Goal: Task Accomplishment & Management: Use online tool/utility

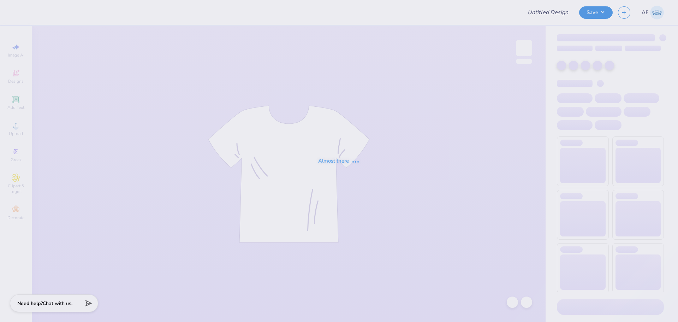
type input "Alpha Omicron Pi Exec Sweatset 25"
type input "Merch for Ivar's Soup Company"
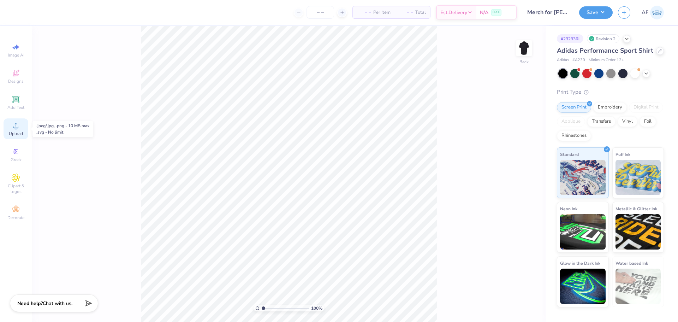
click at [14, 126] on icon at bounding box center [16, 125] width 8 height 8
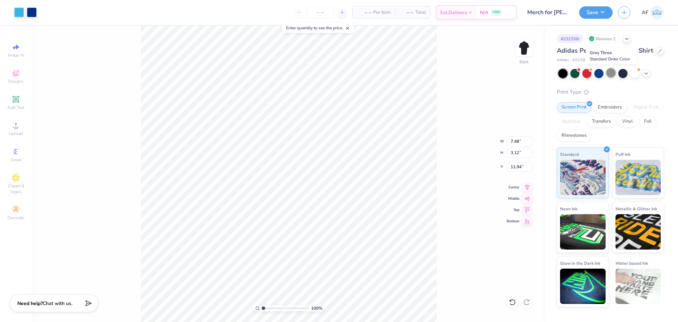
click at [609, 72] on div at bounding box center [610, 72] width 9 height 9
click at [516, 143] on input "7.48" at bounding box center [519, 141] width 25 height 10
type input "4"
type input "6.97"
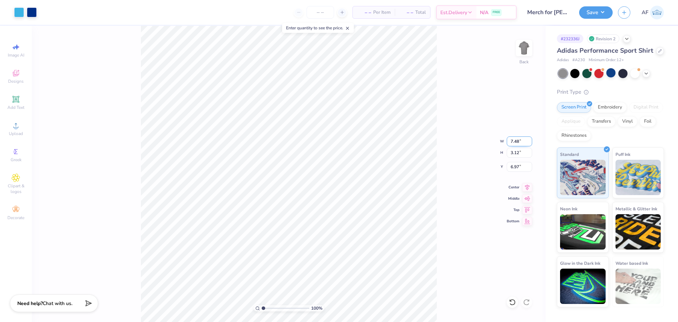
click at [515, 143] on input "7.48" at bounding box center [519, 141] width 25 height 10
type input "4.00"
type input "1.67"
click at [514, 167] on input "7.70" at bounding box center [519, 167] width 25 height 10
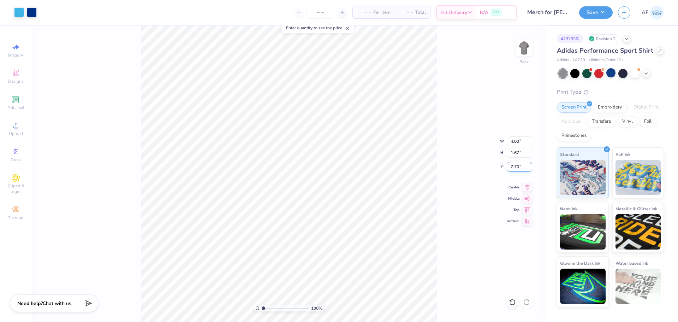
click at [514, 167] on input "7.70" at bounding box center [519, 167] width 25 height 10
type input "3.00"
click at [513, 154] on input "1.67" at bounding box center [519, 153] width 25 height 10
click at [527, 187] on icon at bounding box center [527, 186] width 10 height 8
click at [524, 52] on img at bounding box center [524, 48] width 28 height 28
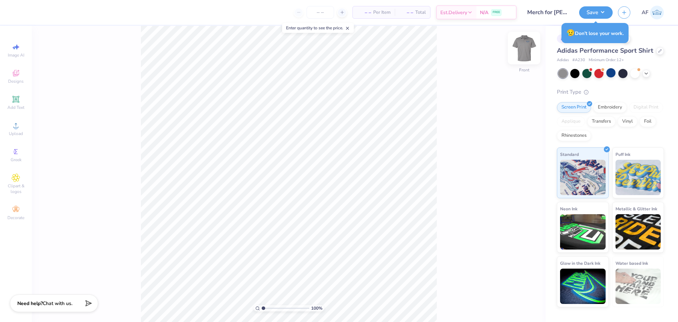
click at [529, 48] on img at bounding box center [524, 48] width 28 height 28
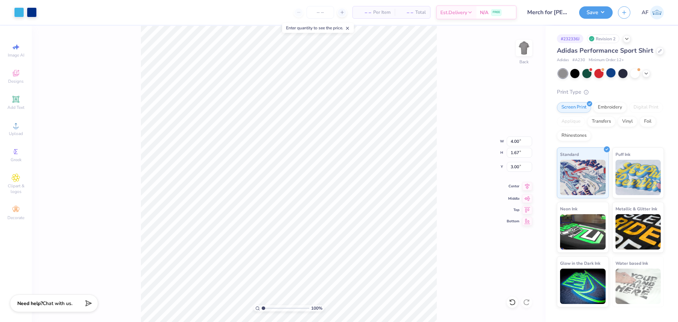
click at [528, 188] on icon at bounding box center [527, 186] width 5 height 6
click at [606, 13] on button "Save" at bounding box center [596, 11] width 34 height 12
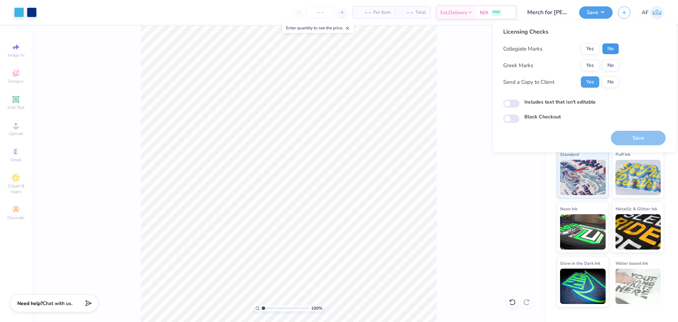
click at [609, 51] on button "No" at bounding box center [610, 48] width 17 height 11
click at [608, 64] on button "No" at bounding box center [610, 65] width 17 height 11
click at [651, 139] on button "Save" at bounding box center [638, 138] width 55 height 14
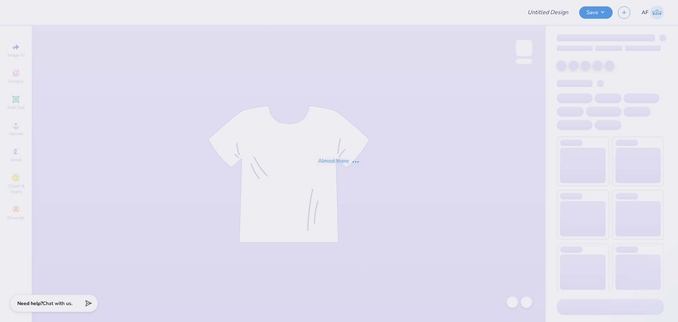
type input "Merch for Ivar's Soup Company"
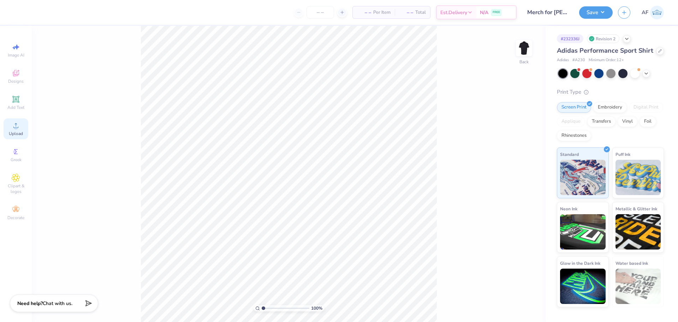
click at [12, 128] on icon at bounding box center [16, 125] width 8 height 8
click at [515, 141] on input "7.48" at bounding box center [519, 141] width 25 height 10
type input "4.00"
type input "1.67"
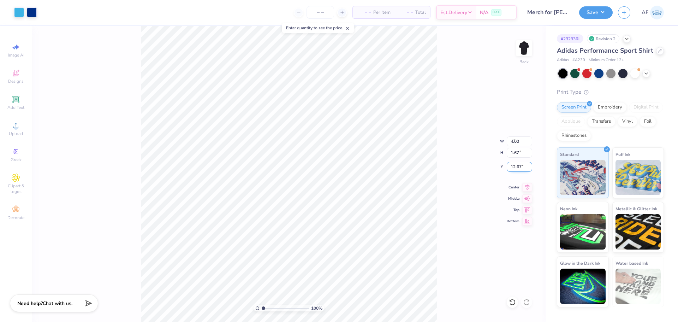
click at [515, 166] on input "12.67" at bounding box center [519, 167] width 25 height 10
type input "3.00"
click at [528, 186] on icon at bounding box center [527, 186] width 10 height 8
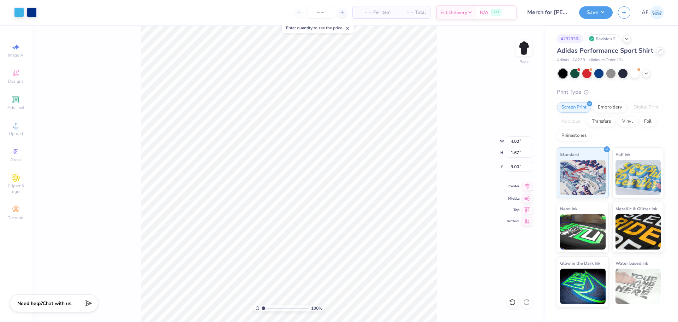
click at [526, 189] on icon at bounding box center [527, 186] width 10 height 8
click at [530, 186] on icon at bounding box center [527, 186] width 10 height 8
click at [526, 47] on img at bounding box center [524, 48] width 28 height 28
click at [527, 48] on img at bounding box center [524, 48] width 28 height 28
click at [32, 13] on div at bounding box center [32, 12] width 10 height 10
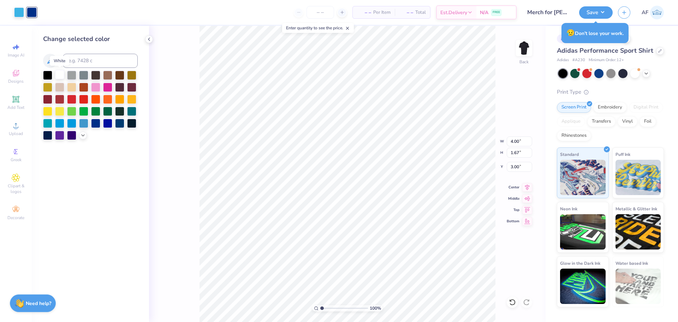
click at [58, 72] on div at bounding box center [59, 74] width 9 height 9
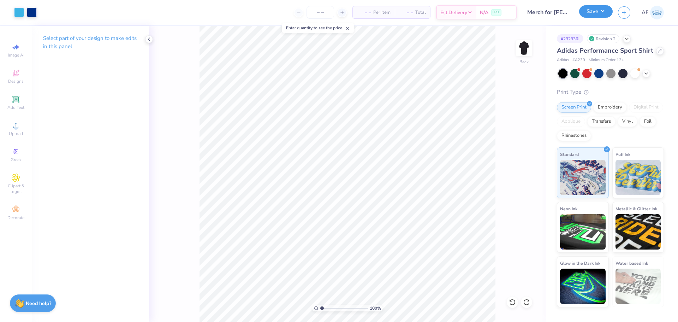
click at [605, 14] on button "Save" at bounding box center [596, 11] width 34 height 12
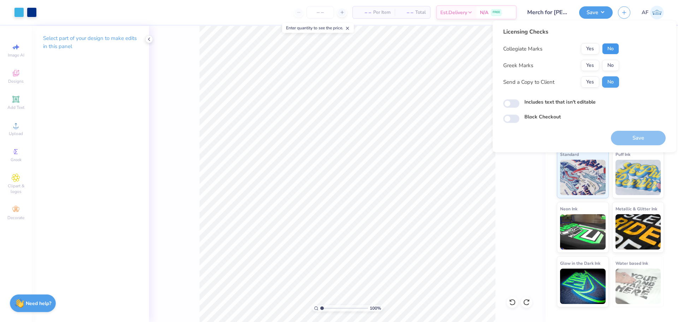
click at [607, 47] on button "No" at bounding box center [610, 48] width 17 height 11
click at [607, 63] on button "No" at bounding box center [610, 65] width 17 height 11
click at [591, 81] on button "Yes" at bounding box center [590, 81] width 18 height 11
click at [646, 140] on button "Save" at bounding box center [638, 138] width 55 height 14
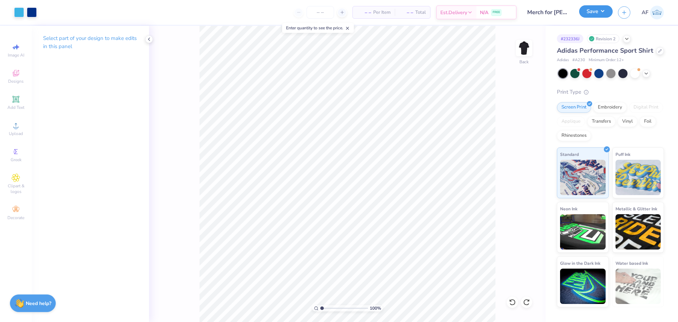
click at [605, 10] on button "Save" at bounding box center [596, 11] width 34 height 12
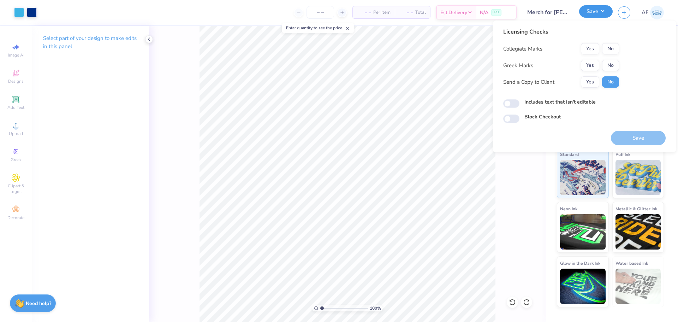
click at [605, 10] on button "Save" at bounding box center [596, 11] width 34 height 12
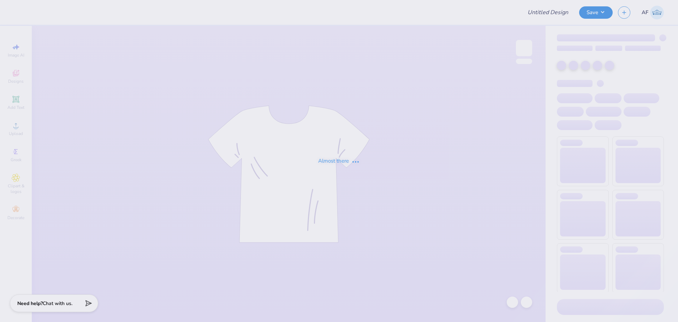
type input "Merch for [PERSON_NAME]'s Soup Company"
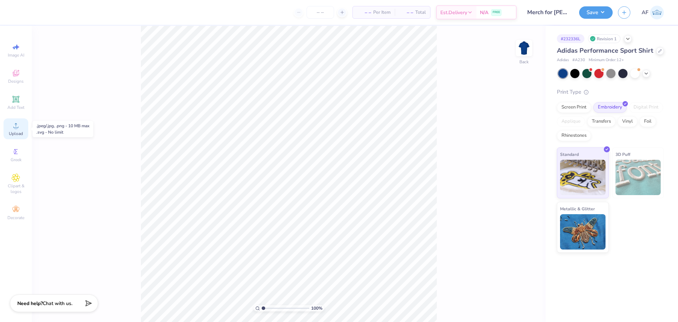
click at [19, 128] on icon at bounding box center [16, 125] width 8 height 8
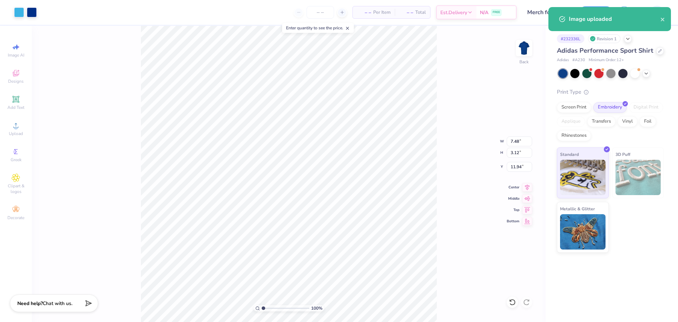
type input "3.00"
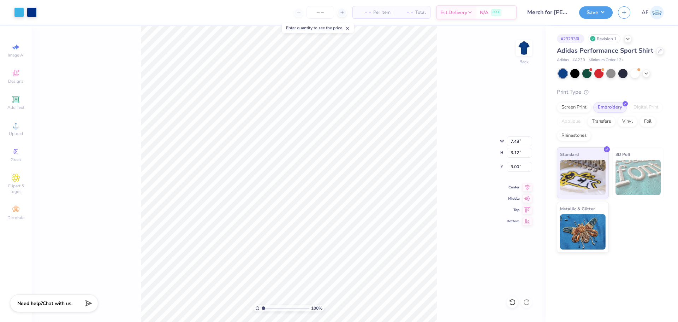
click at [505, 137] on div "100 % Back W 7.48 7.48 " H 3.12 3.12 " Y 3.00 3.00 " Center Middle Top Bottom" at bounding box center [289, 174] width 514 height 296
click at [510, 141] on div "100 % Back W 7.48 H 3.12 Y 3.00 Center Middle Top Bottom" at bounding box center [289, 174] width 514 height 296
click at [517, 138] on input "7.48" at bounding box center [519, 141] width 25 height 10
type input "4.00"
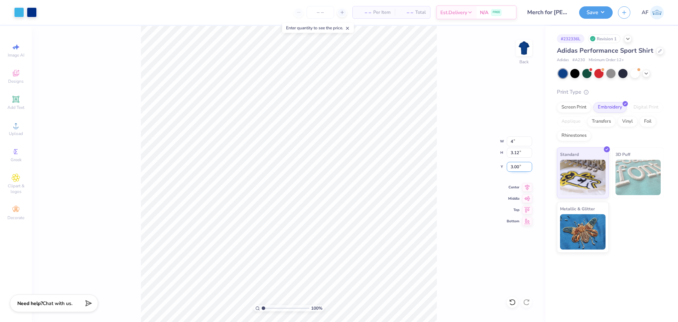
type input "1.67"
click at [514, 168] on input "3.73" at bounding box center [519, 167] width 25 height 10
click at [513, 166] on input "3.73" at bounding box center [519, 167] width 25 height 10
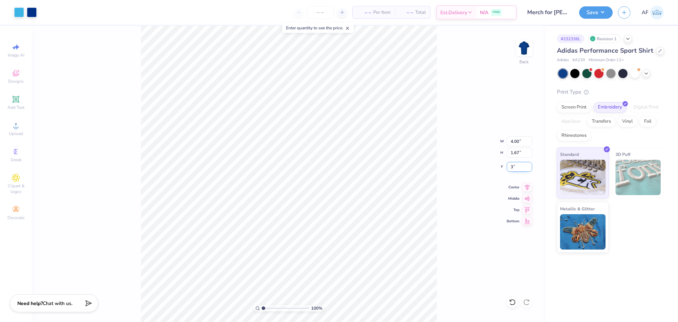
type input "3.00"
click at [526, 188] on icon at bounding box center [527, 186] width 10 height 8
click at [521, 48] on img at bounding box center [524, 48] width 28 height 28
click at [525, 54] on img at bounding box center [524, 48] width 28 height 28
click at [34, 15] on div at bounding box center [32, 12] width 10 height 10
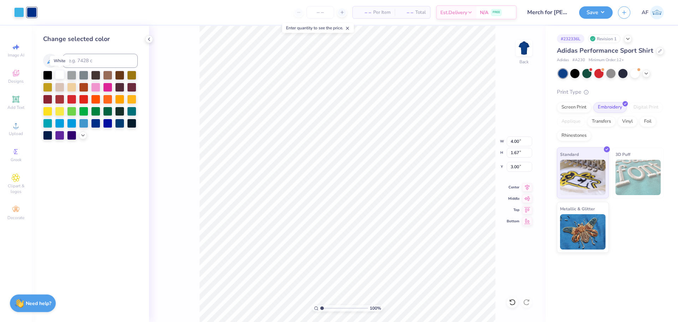
click at [55, 76] on div at bounding box center [59, 74] width 9 height 9
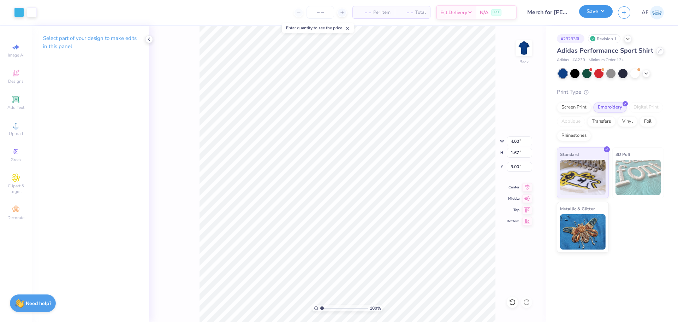
click at [603, 13] on button "Save" at bounding box center [596, 11] width 34 height 12
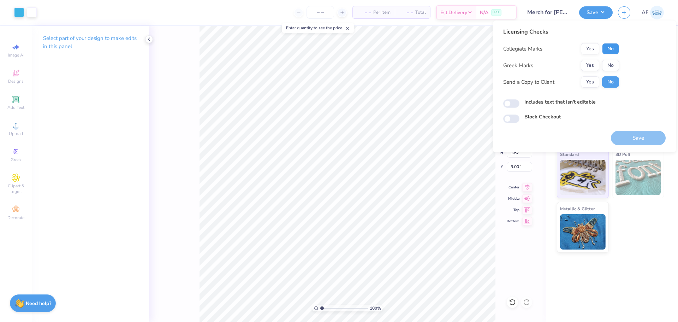
click at [611, 52] on button "No" at bounding box center [610, 48] width 17 height 11
click at [610, 64] on button "No" at bounding box center [610, 65] width 17 height 11
click at [591, 82] on button "Yes" at bounding box center [590, 81] width 18 height 11
click at [644, 141] on button "Save" at bounding box center [638, 138] width 55 height 14
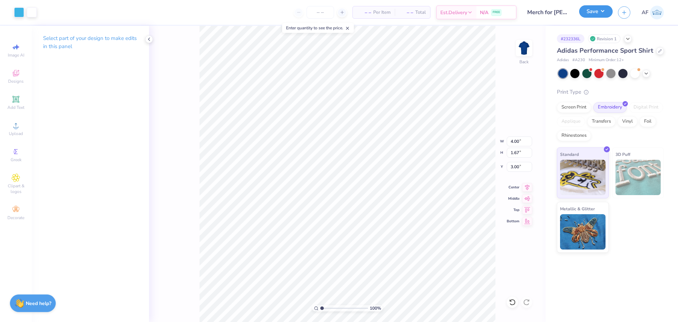
click at [608, 10] on button "Save" at bounding box center [596, 11] width 34 height 12
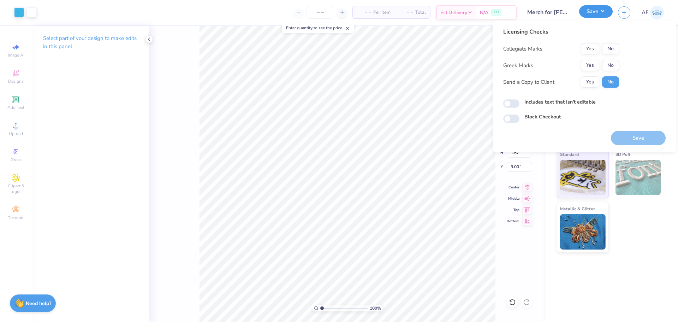
click at [608, 10] on button "Save" at bounding box center [596, 11] width 34 height 12
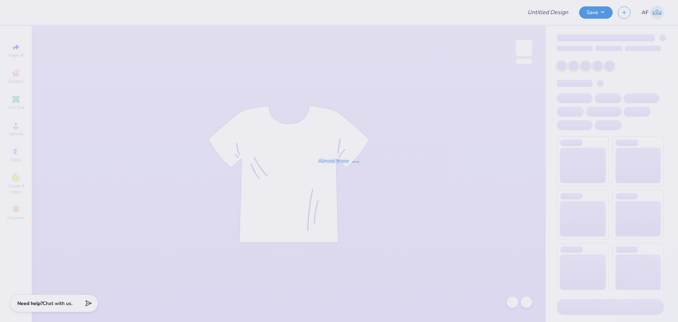
type input "Merch for [PERSON_NAME]'s Soup Company"
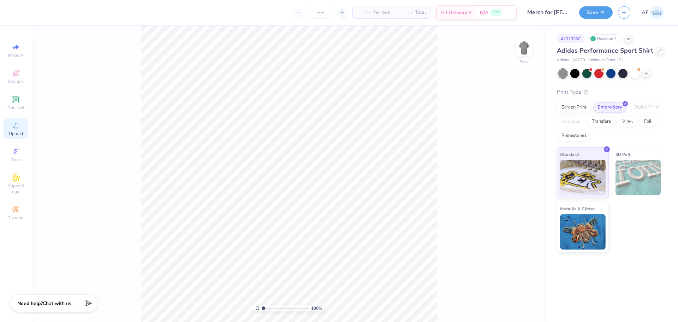
click at [18, 131] on span "Upload" at bounding box center [16, 134] width 14 height 6
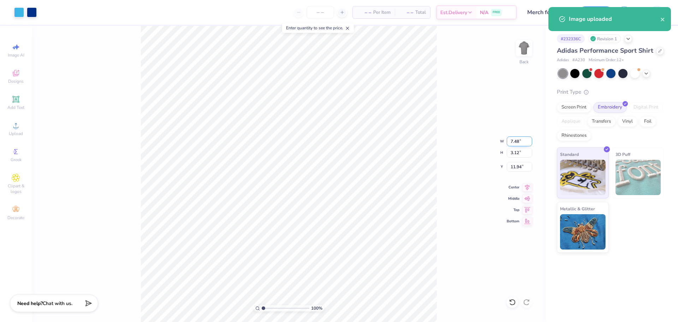
click at [517, 143] on input "7.48" at bounding box center [519, 141] width 25 height 10
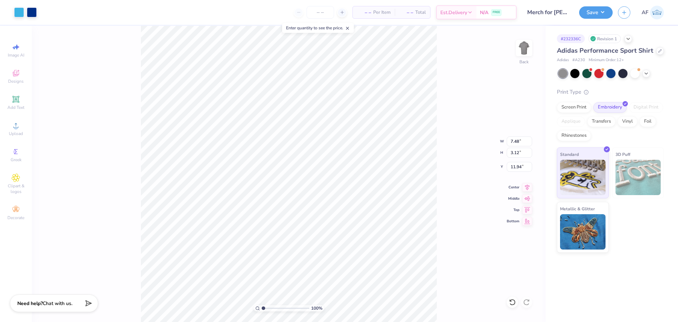
type input "12.18"
click at [517, 138] on input "7.48" at bounding box center [519, 141] width 25 height 10
type input "4.00"
type input "1.67"
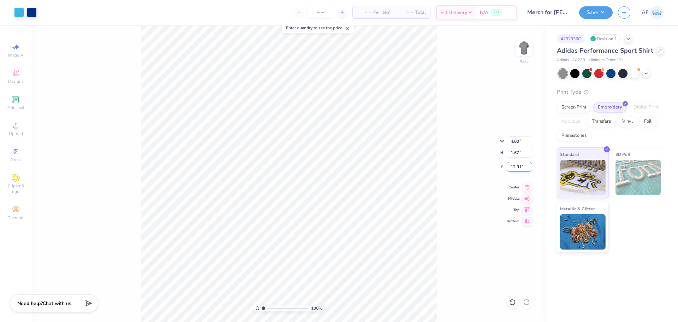
click at [512, 166] on input "12.91" at bounding box center [519, 167] width 25 height 10
type input "3.00"
click at [515, 153] on input "1.67" at bounding box center [519, 153] width 25 height 10
click at [525, 186] on icon at bounding box center [527, 186] width 10 height 8
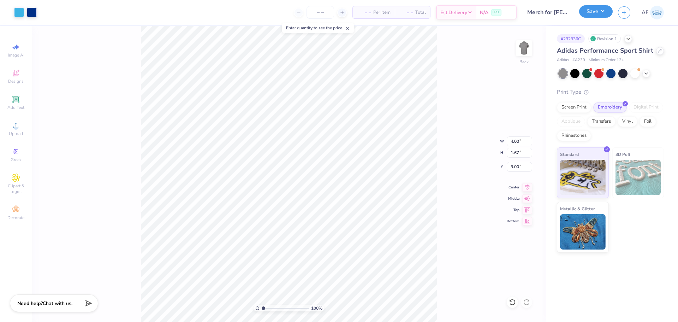
click at [608, 14] on button "Save" at bounding box center [596, 11] width 34 height 12
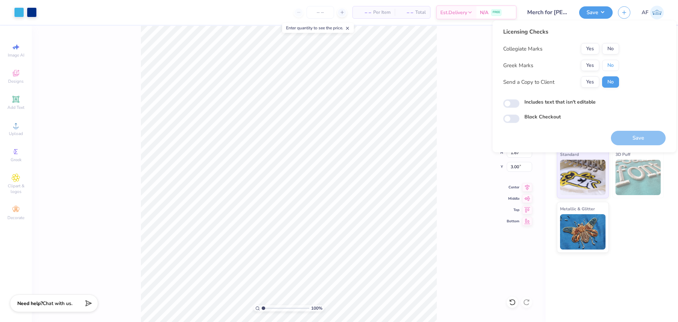
drag, startPoint x: 607, startPoint y: 64, endPoint x: 608, endPoint y: 55, distance: 8.9
click at [608, 61] on button "No" at bounding box center [610, 65] width 17 height 11
click at [608, 47] on button "No" at bounding box center [610, 48] width 17 height 11
click at [592, 79] on button "Yes" at bounding box center [590, 81] width 18 height 11
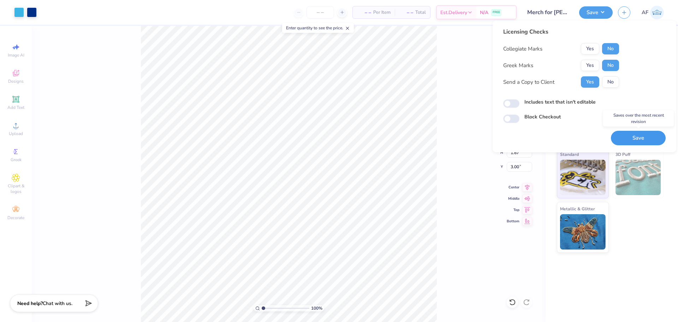
click at [635, 138] on button "Save" at bounding box center [638, 138] width 55 height 14
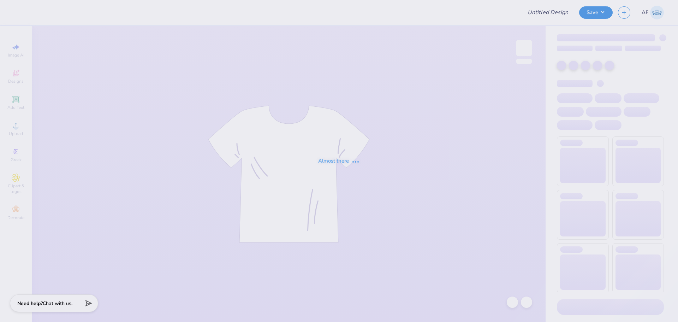
type input "Merch for [PERSON_NAME]'s Soup Company"
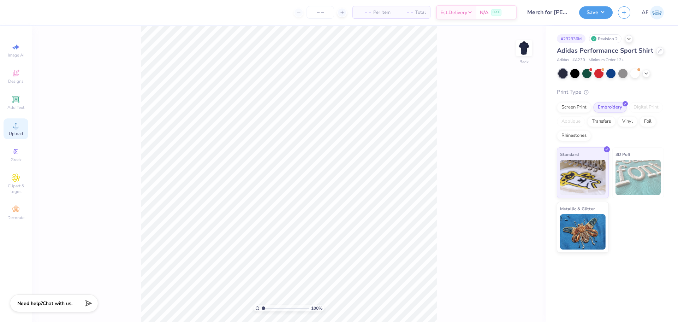
click at [16, 126] on circle at bounding box center [16, 128] width 4 height 4
type input "3.78"
click at [514, 141] on input "7.48" at bounding box center [519, 141] width 25 height 10
type input "4.00"
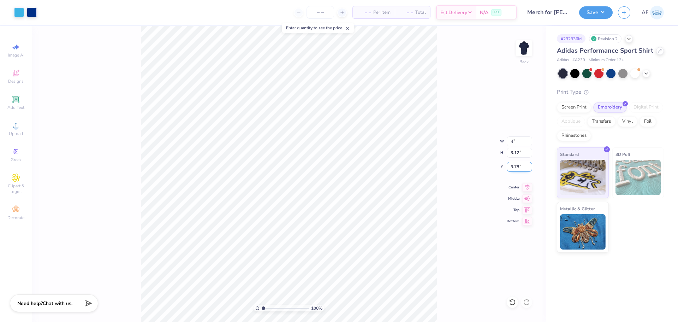
type input "1.67"
click at [512, 168] on input "4.51" at bounding box center [519, 167] width 25 height 10
type input "3.00"
click at [517, 154] on input "1.67" at bounding box center [519, 153] width 25 height 10
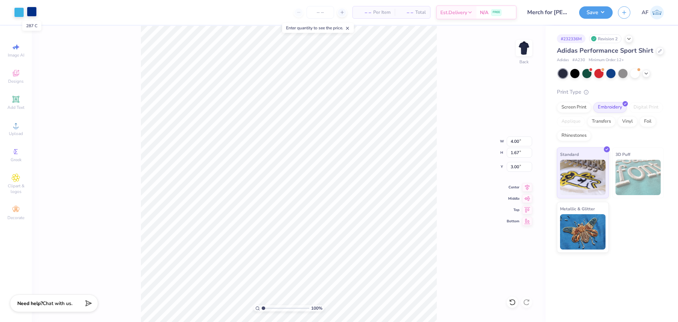
click at [32, 13] on div at bounding box center [32, 12] width 10 height 10
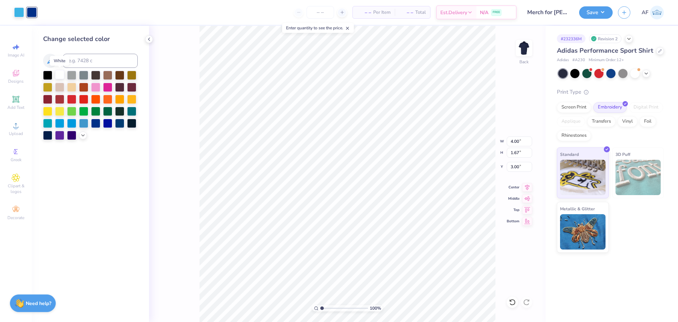
click at [57, 75] on div at bounding box center [59, 74] width 9 height 9
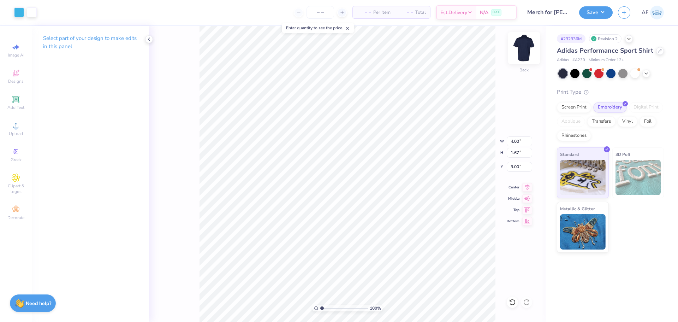
click at [529, 37] on img at bounding box center [524, 48] width 28 height 28
click at [528, 55] on img at bounding box center [524, 48] width 28 height 28
click at [609, 15] on button "Save" at bounding box center [596, 11] width 34 height 12
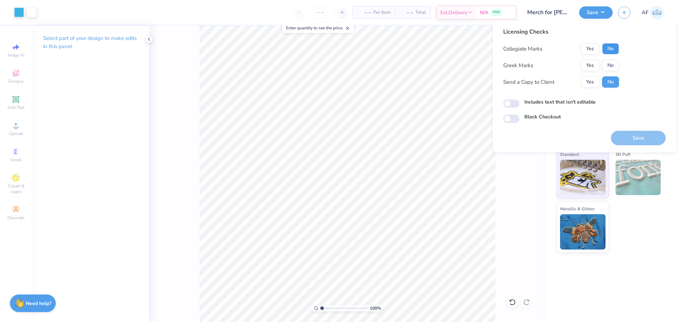
click at [613, 48] on button "No" at bounding box center [610, 48] width 17 height 11
click at [610, 66] on button "No" at bounding box center [610, 65] width 17 height 11
click at [588, 83] on button "Yes" at bounding box center [590, 81] width 18 height 11
click at [642, 139] on button "Save" at bounding box center [638, 138] width 55 height 14
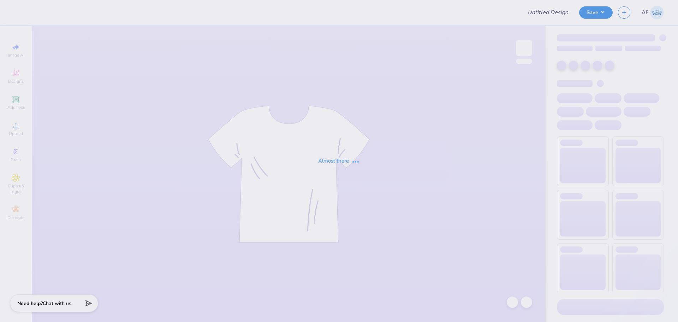
type input "Merch for [PERSON_NAME]'s Soup Company"
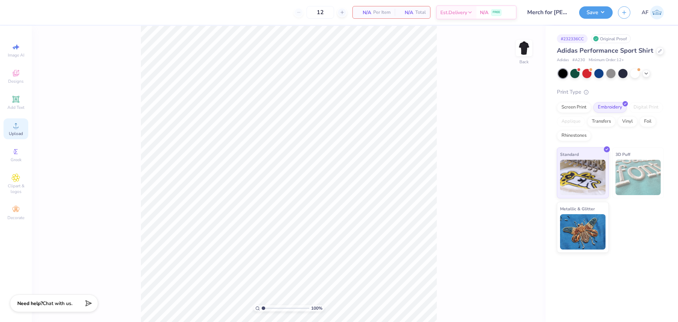
click at [12, 132] on span "Upload" at bounding box center [16, 134] width 14 height 6
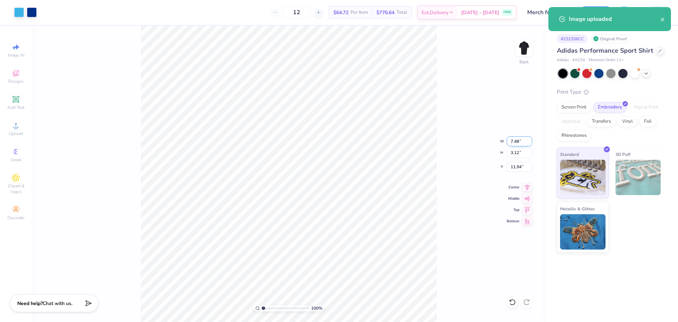
click at [517, 143] on input "7.48" at bounding box center [519, 141] width 25 height 10
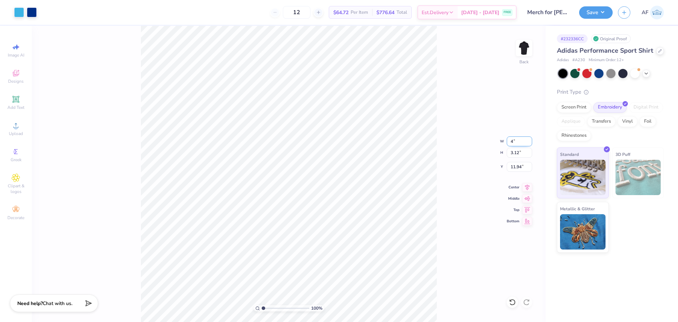
type input "4.00"
type input "1.67"
click at [517, 167] on input "12.67" at bounding box center [519, 167] width 25 height 10
type input "3.00"
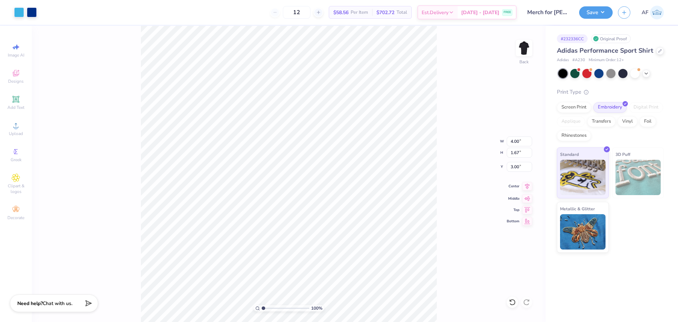
click at [531, 188] on icon at bounding box center [527, 186] width 10 height 8
click at [31, 10] on div at bounding box center [32, 12] width 10 height 10
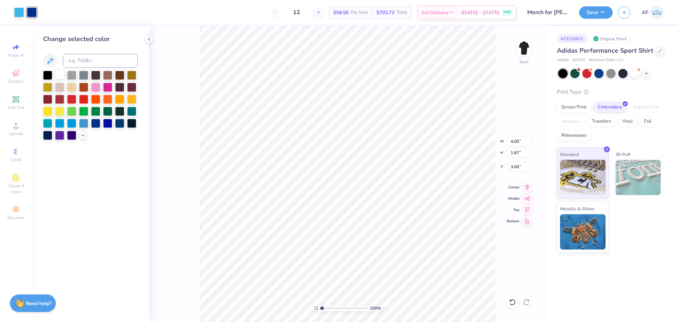
click at [58, 73] on div at bounding box center [59, 74] width 9 height 9
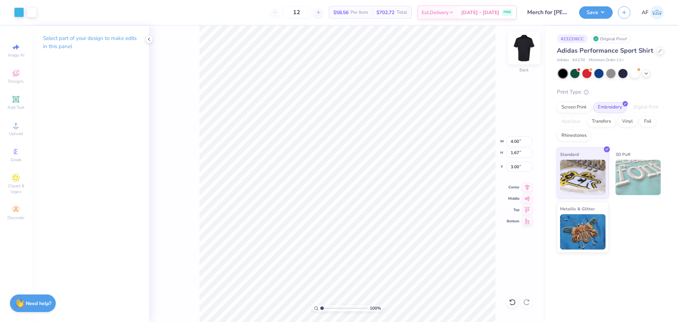
click at [528, 50] on img at bounding box center [524, 48] width 28 height 28
click at [529, 49] on img at bounding box center [524, 48] width 28 height 28
click at [607, 9] on button "Save" at bounding box center [596, 11] width 34 height 12
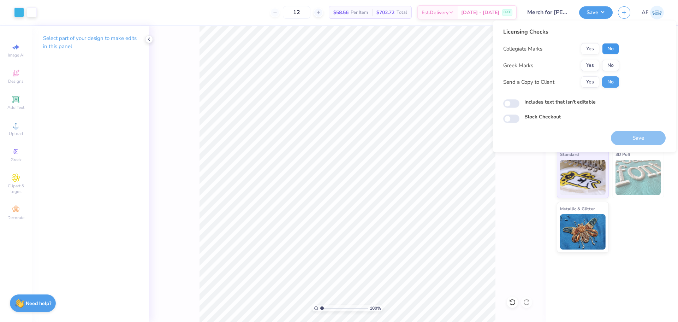
click at [615, 52] on button "No" at bounding box center [610, 48] width 17 height 11
click at [611, 61] on button "No" at bounding box center [610, 65] width 17 height 11
click at [585, 83] on button "Yes" at bounding box center [590, 81] width 18 height 11
click at [645, 134] on button "Save" at bounding box center [638, 138] width 55 height 14
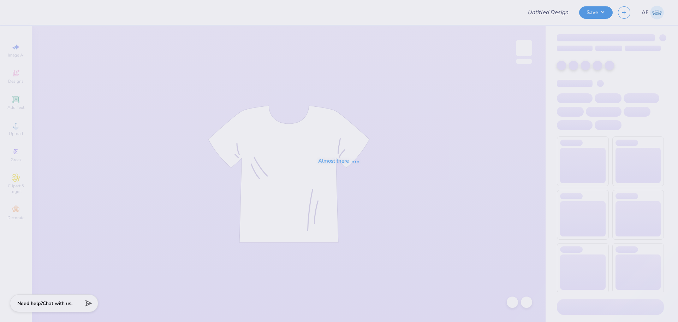
type input "Camp Lake [PERSON_NAME] 115th Anniversary Merch 2025"
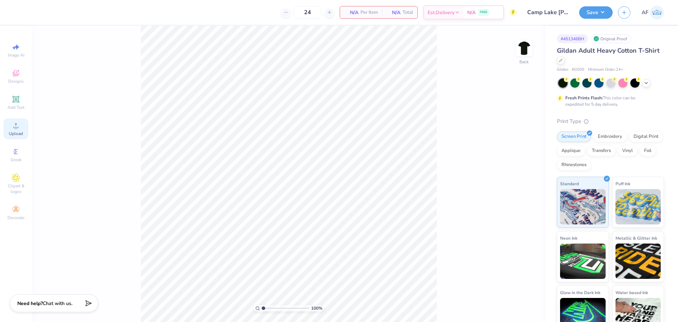
click at [24, 129] on div "Upload" at bounding box center [16, 128] width 25 height 21
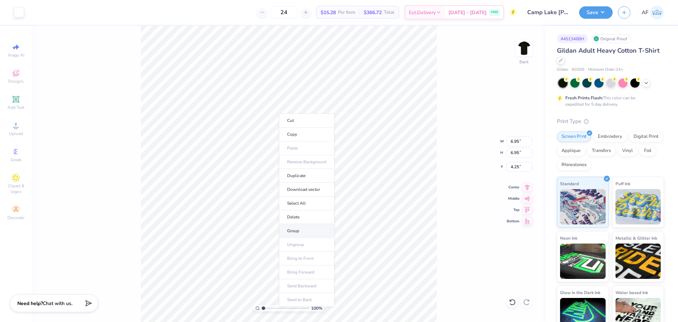
click at [298, 230] on li "Group" at bounding box center [306, 231] width 55 height 14
click at [512, 141] on input "6.95" at bounding box center [519, 141] width 25 height 10
type input "3.50"
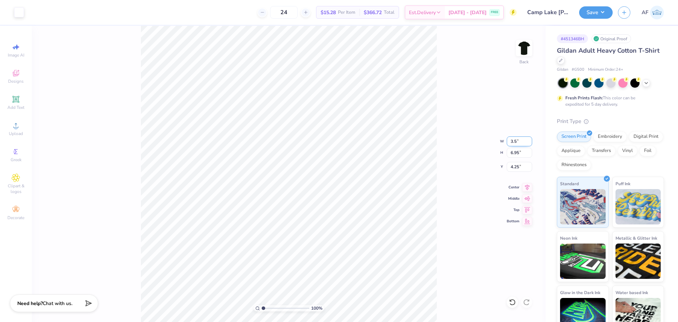
type input "3.50"
click at [518, 166] on input "5.98" at bounding box center [519, 167] width 25 height 10
type input "3.00"
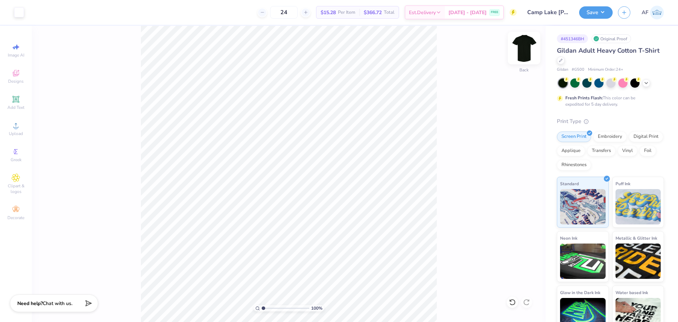
click at [525, 47] on img at bounding box center [524, 48] width 28 height 28
click at [21, 129] on div "Upload" at bounding box center [16, 128] width 25 height 21
click at [140, 262] on div "100 % Front" at bounding box center [289, 174] width 514 height 296
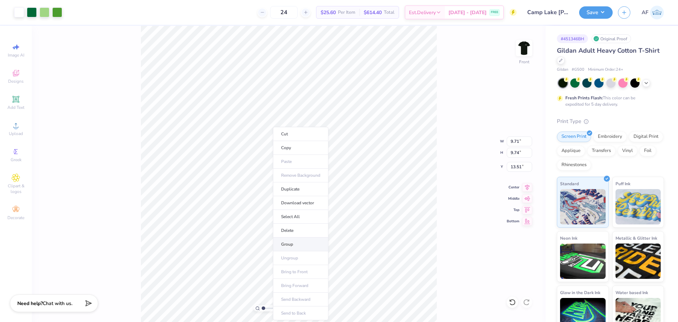
click at [286, 242] on li "Group" at bounding box center [300, 244] width 55 height 14
click at [519, 143] on input "9.71" at bounding box center [519, 141] width 25 height 10
type input "10"
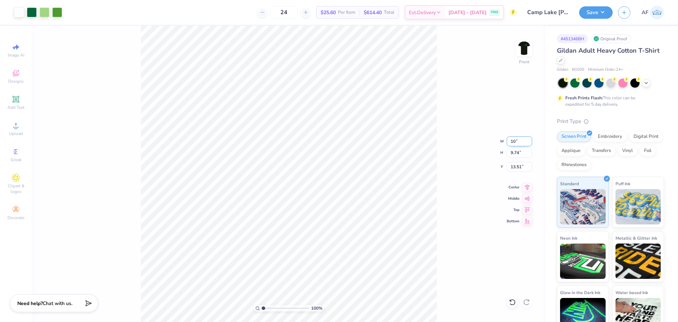
click at [518, 139] on input "10" at bounding box center [519, 141] width 25 height 10
click at [515, 164] on input "13.51" at bounding box center [519, 167] width 25 height 10
type input "3.00"
click at [528, 185] on icon at bounding box center [527, 186] width 10 height 8
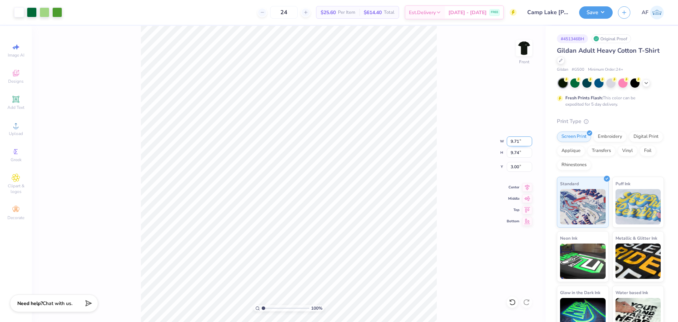
click at [517, 140] on input "9.71" at bounding box center [519, 141] width 25 height 10
type input "10.00"
type input "10.03"
type input "2.85"
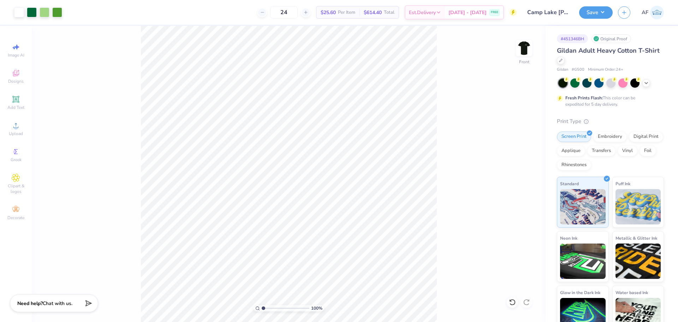
click at [154, 24] on div "Art colors 24 $25.60 Per Item $614.40 Total Est. Delivery [DATE] - [DATE] FREE …" at bounding box center [339, 161] width 678 height 322
click at [511, 165] on input "2.85" at bounding box center [519, 167] width 25 height 10
type input "3.00"
click at [529, 188] on icon at bounding box center [527, 186] width 10 height 8
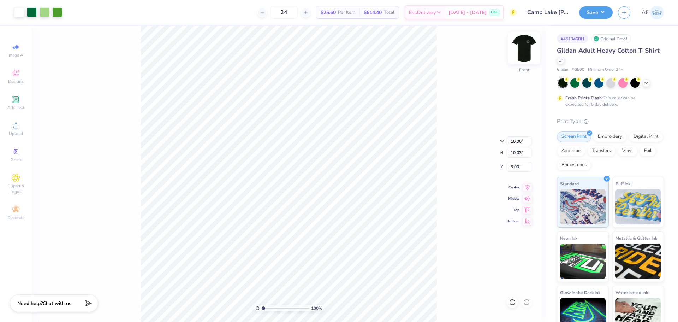
click at [527, 48] on img at bounding box center [524, 48] width 28 height 28
click at [529, 52] on img at bounding box center [524, 48] width 28 height 28
click at [608, 14] on button "Save" at bounding box center [596, 11] width 34 height 12
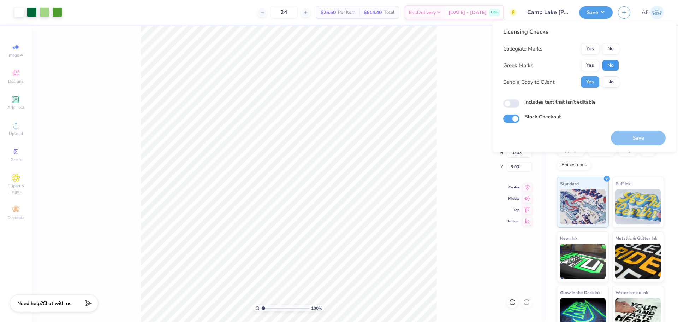
click at [614, 67] on button "No" at bounding box center [610, 65] width 17 height 11
click at [613, 46] on button "No" at bounding box center [610, 48] width 17 height 11
click at [638, 138] on button "Save" at bounding box center [638, 138] width 55 height 14
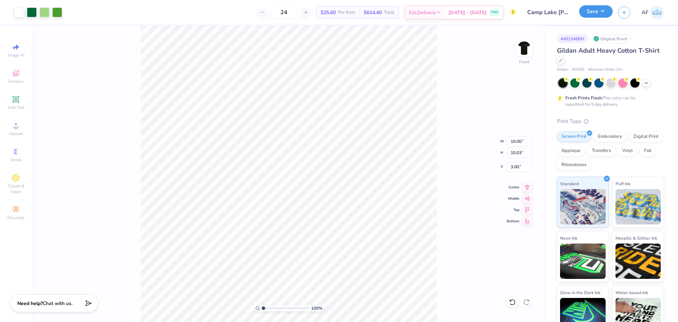
click at [606, 9] on button "Save" at bounding box center [596, 11] width 34 height 12
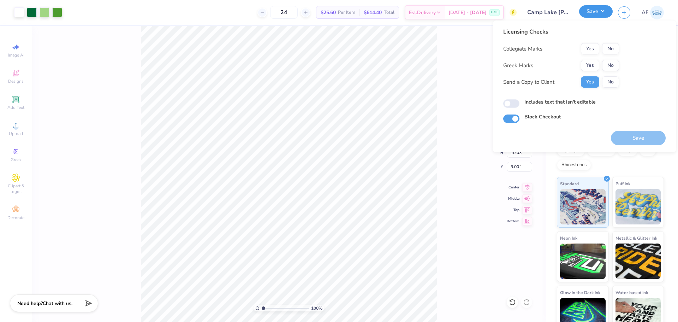
click at [606, 9] on button "Save" at bounding box center [596, 11] width 34 height 12
